Goal: Transaction & Acquisition: Purchase product/service

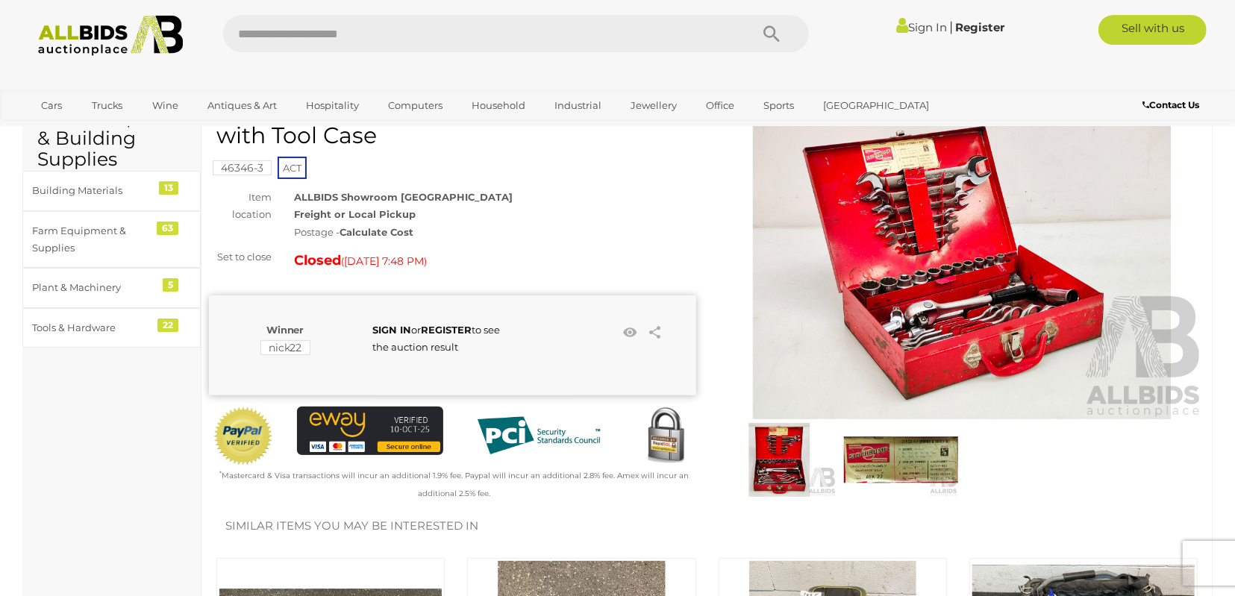
scroll to position [78, 0]
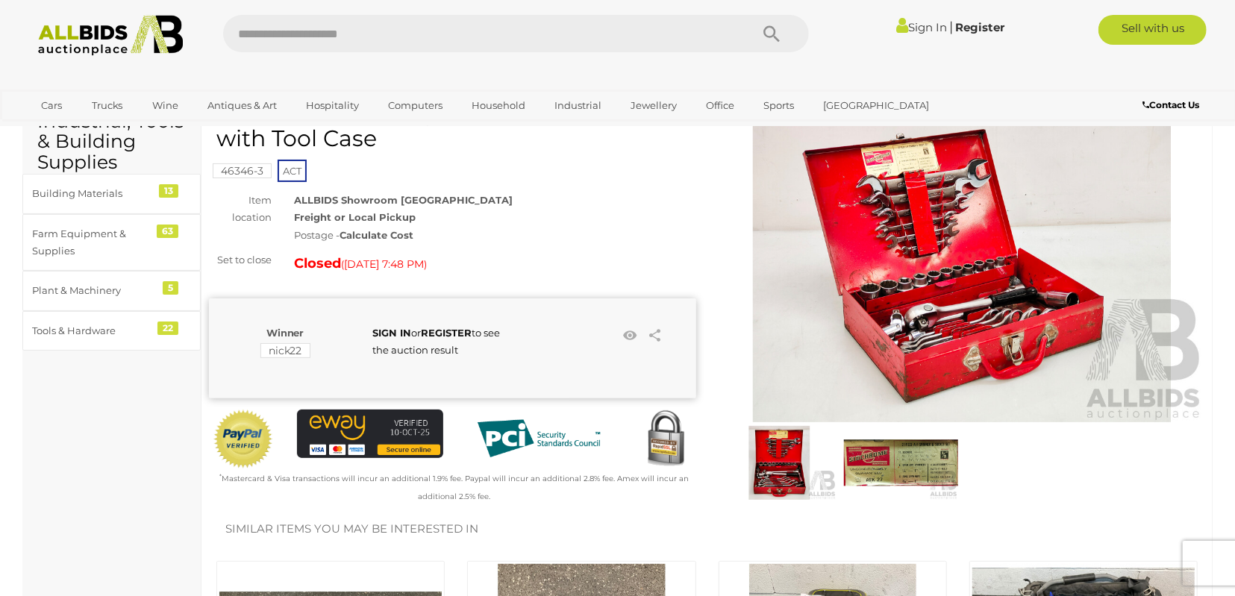
click at [877, 458] on img at bounding box center [901, 463] width 114 height 74
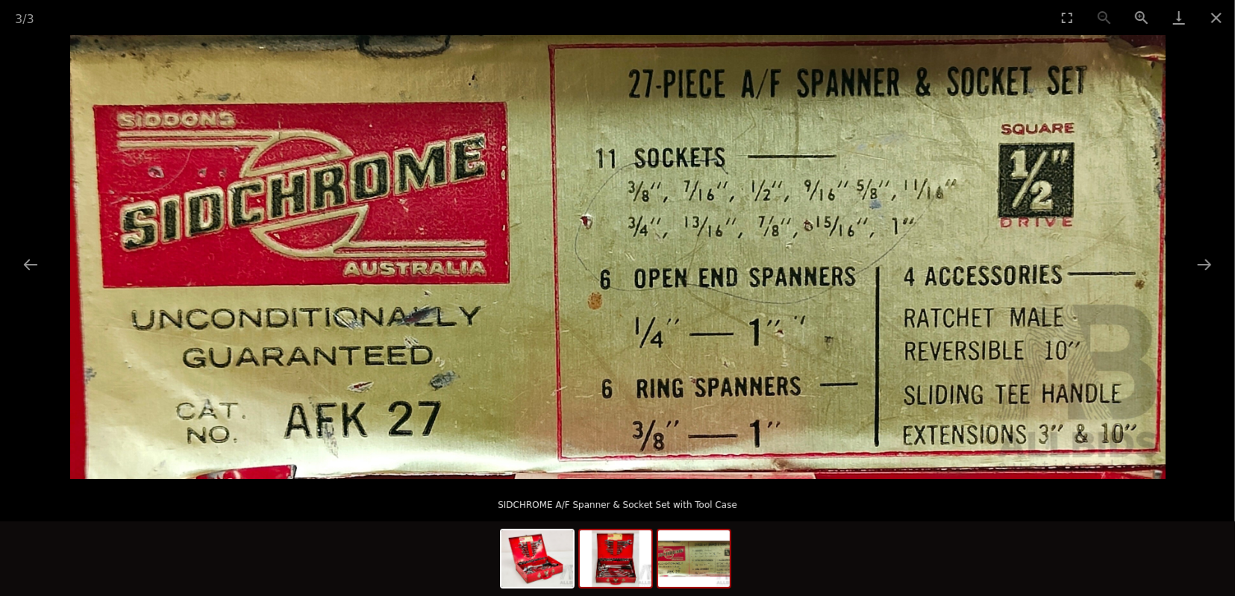
click at [631, 562] on img at bounding box center [616, 559] width 72 height 57
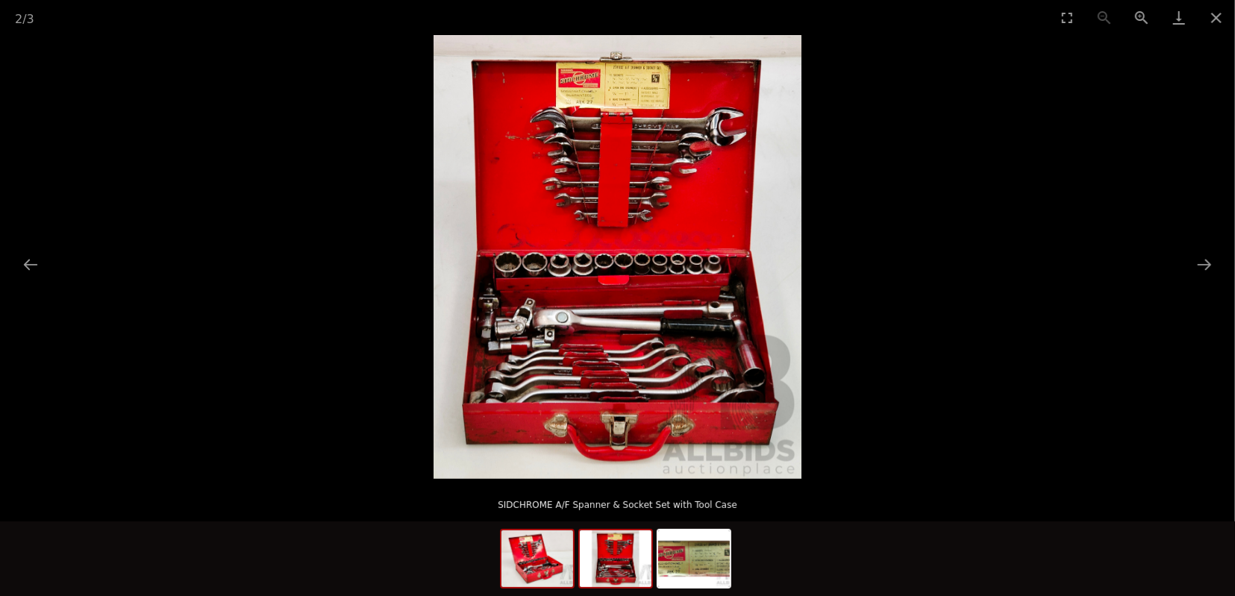
click at [557, 571] on img at bounding box center [538, 559] width 72 height 57
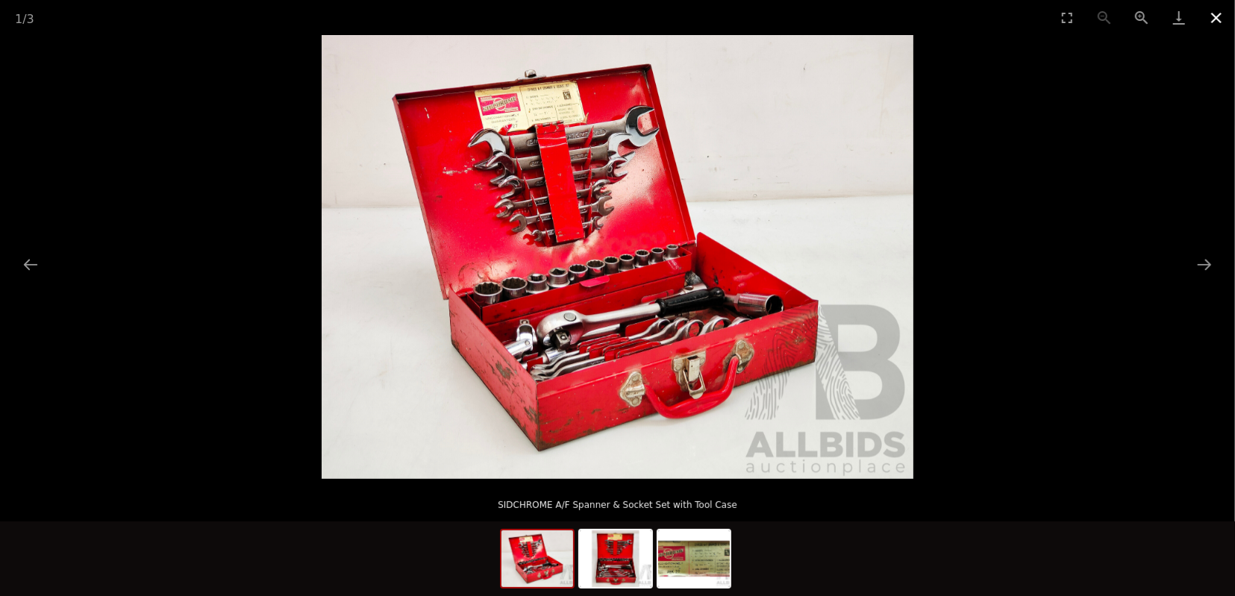
click at [1218, 17] on button "Close gallery" at bounding box center [1216, 17] width 37 height 35
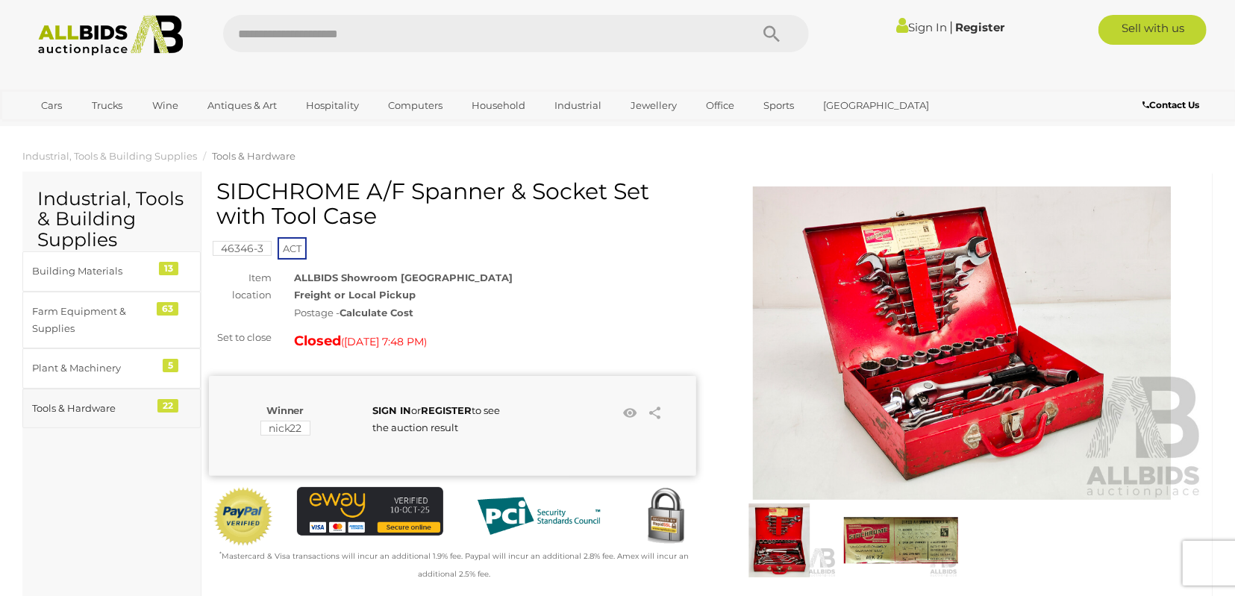
click at [72, 403] on div "Tools & Hardware" at bounding box center [93, 408] width 123 height 17
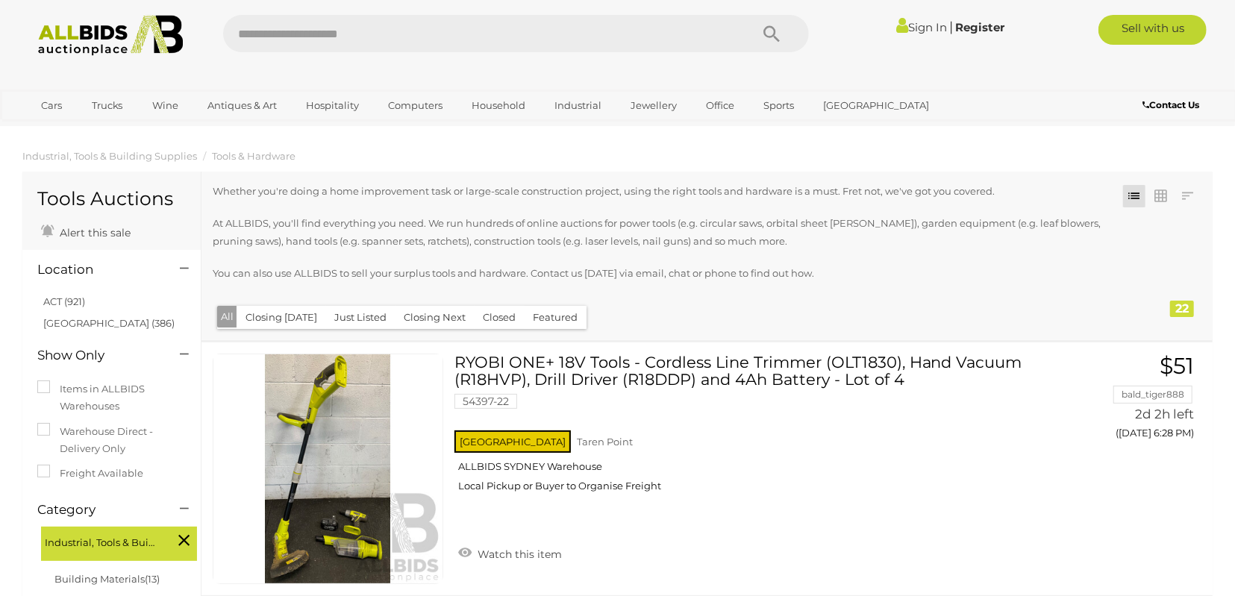
click at [102, 46] on img at bounding box center [111, 35] width 162 height 41
